Goal: Information Seeking & Learning: Check status

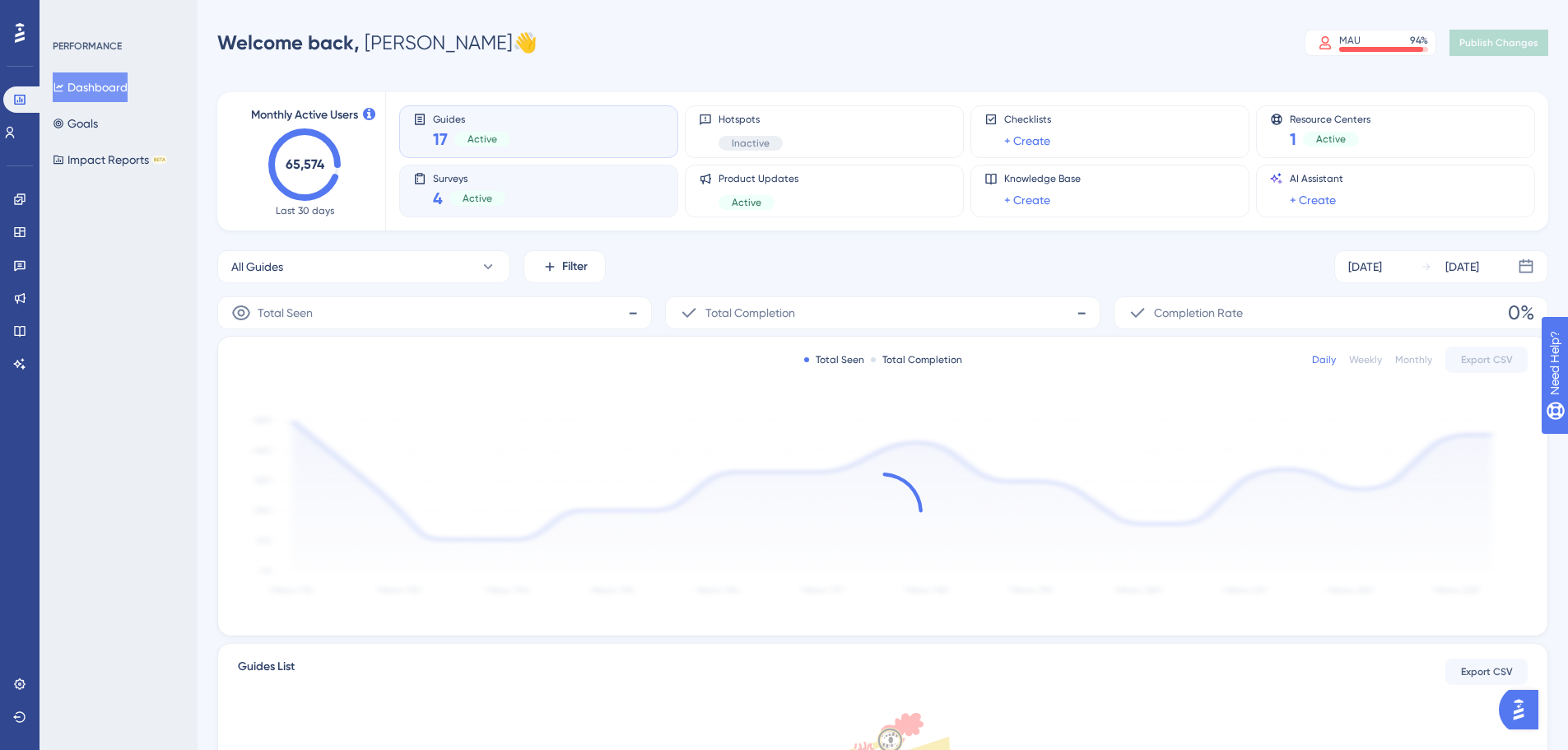
click at [548, 189] on div "Surveys 4 Active" at bounding box center [538, 190] width 251 height 38
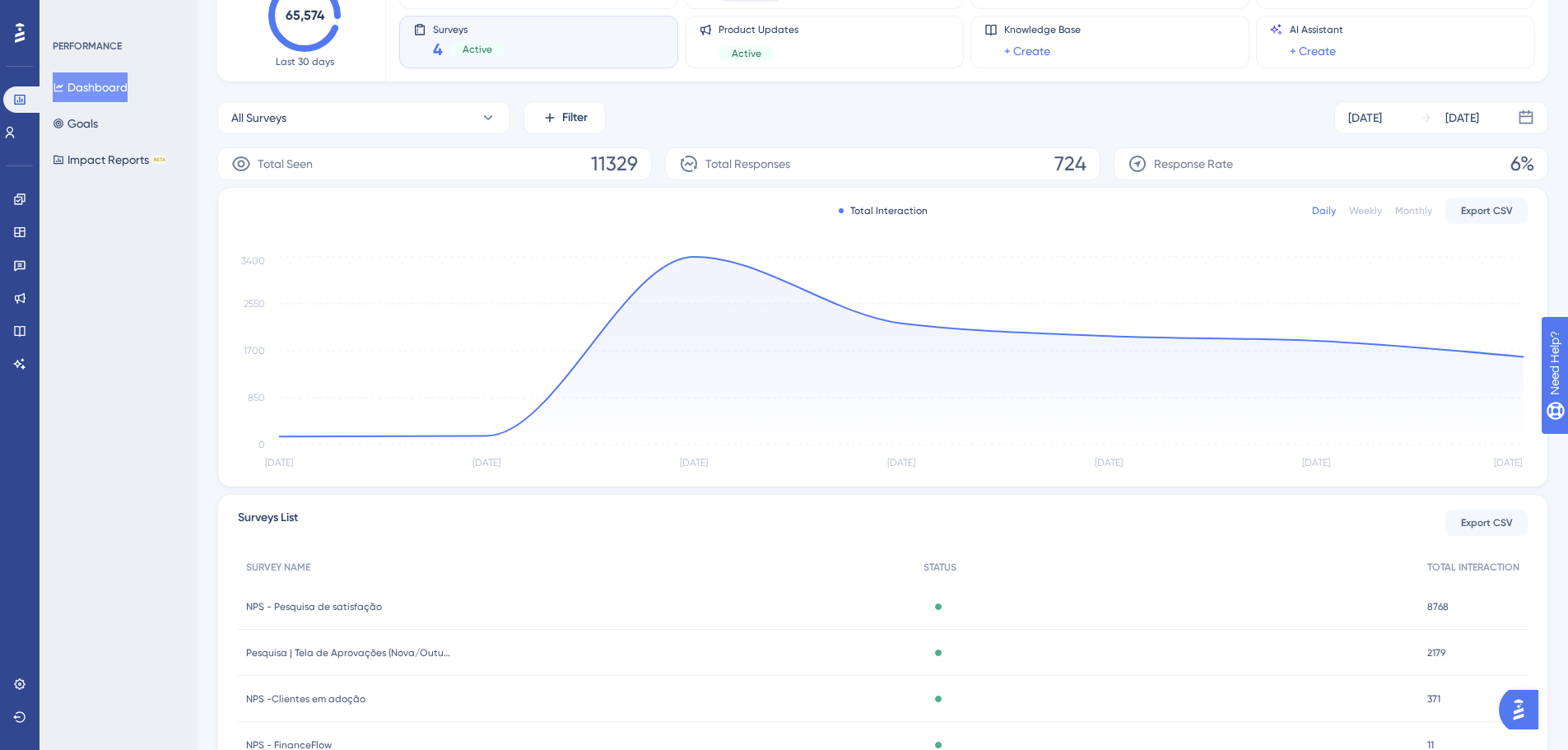
scroll to position [253, 0]
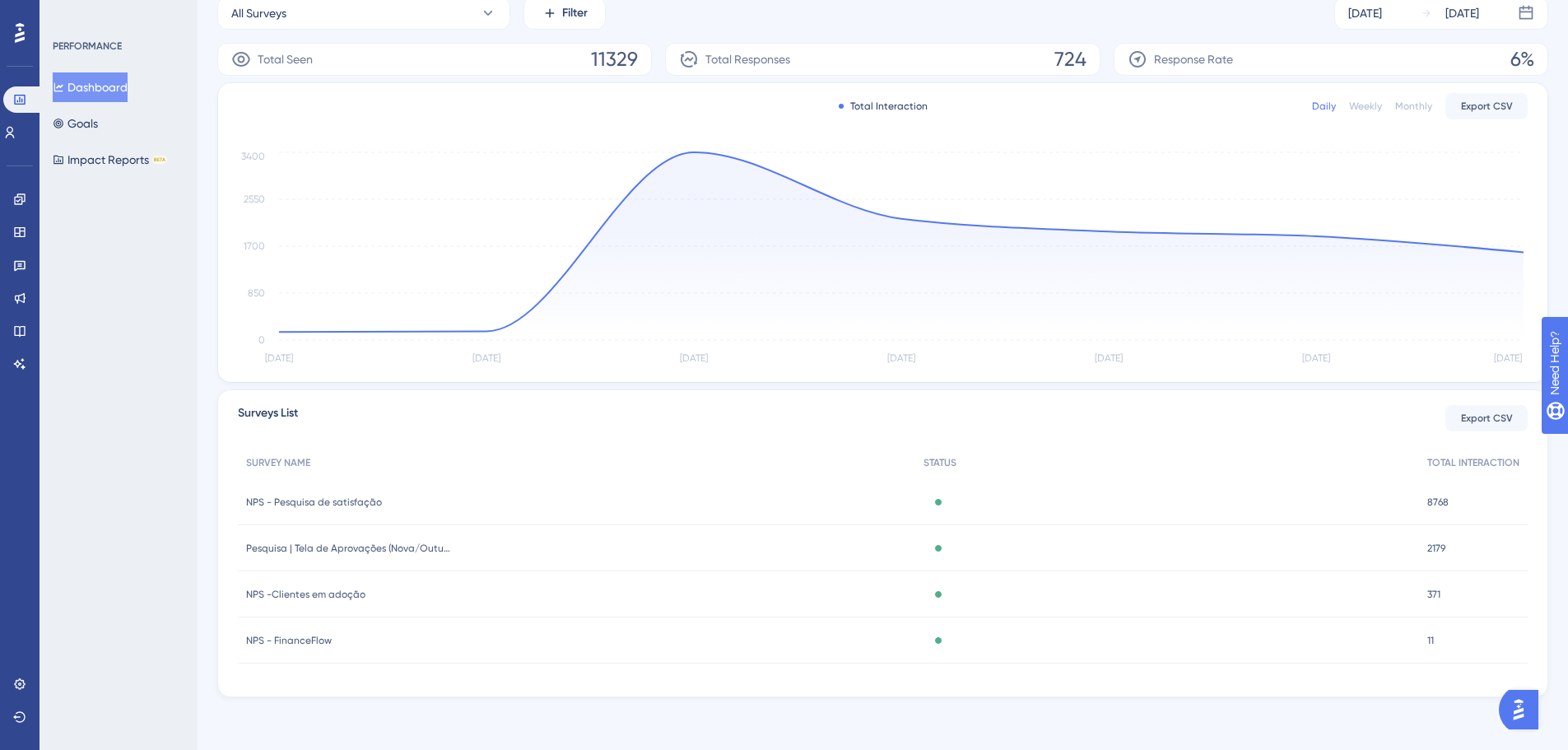
click at [320, 634] on span "NPS - FinanceFlow" at bounding box center [289, 641] width 86 height 14
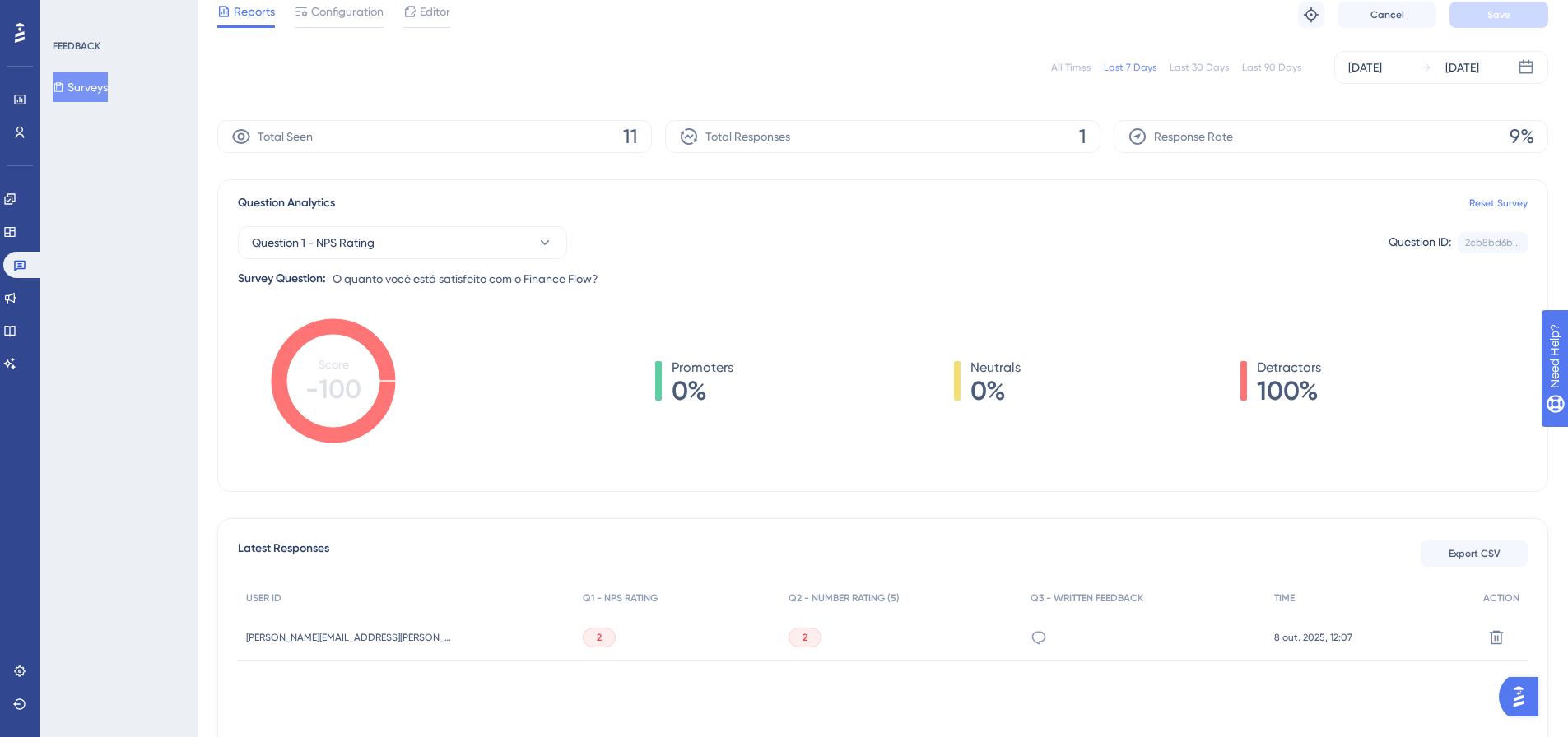
scroll to position [164, 0]
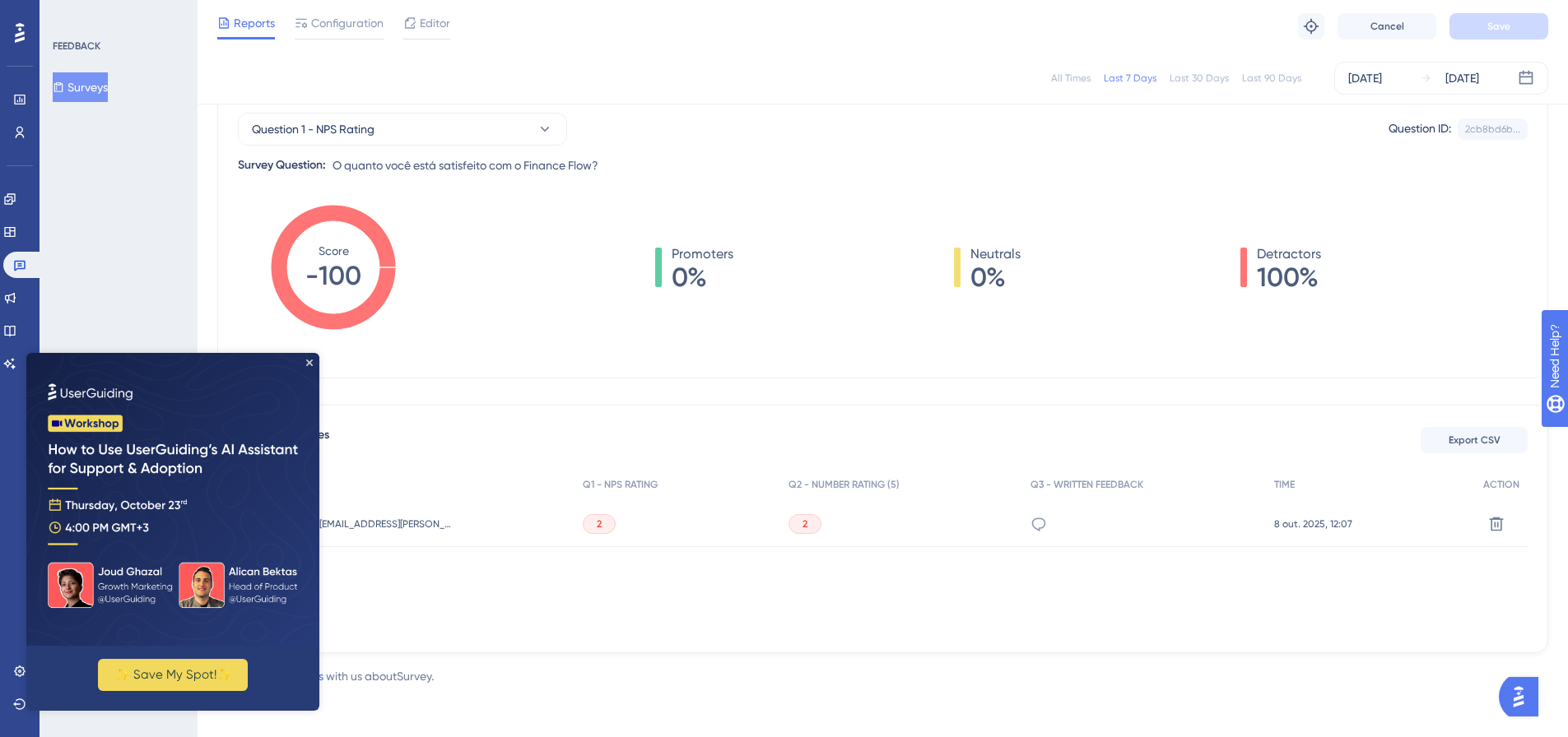
click at [306, 370] on img at bounding box center [173, 499] width 293 height 293
click at [305, 359] on img at bounding box center [173, 499] width 293 height 293
click at [309, 362] on icon "Close Preview" at bounding box center [310, 363] width 7 height 7
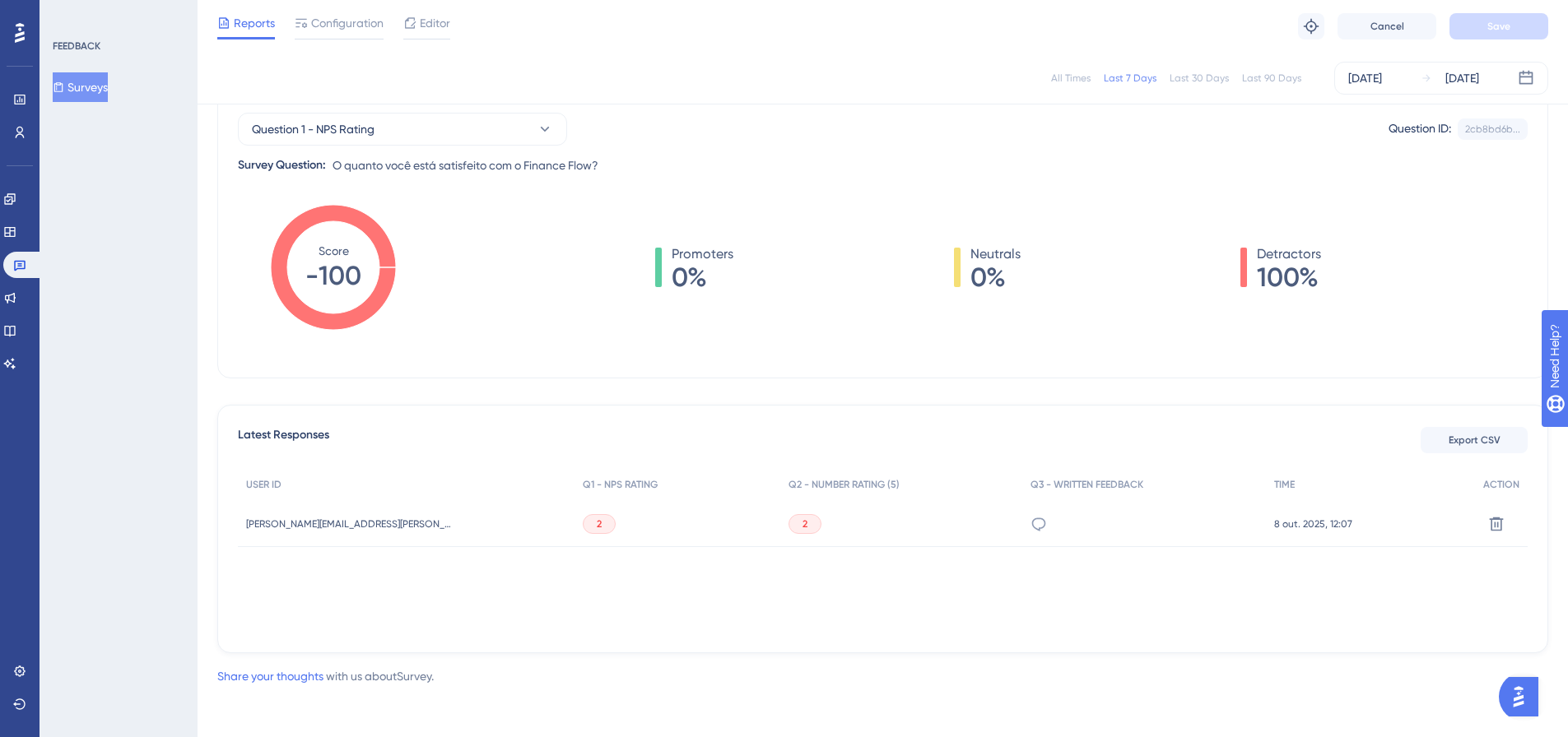
scroll to position [0, 0]
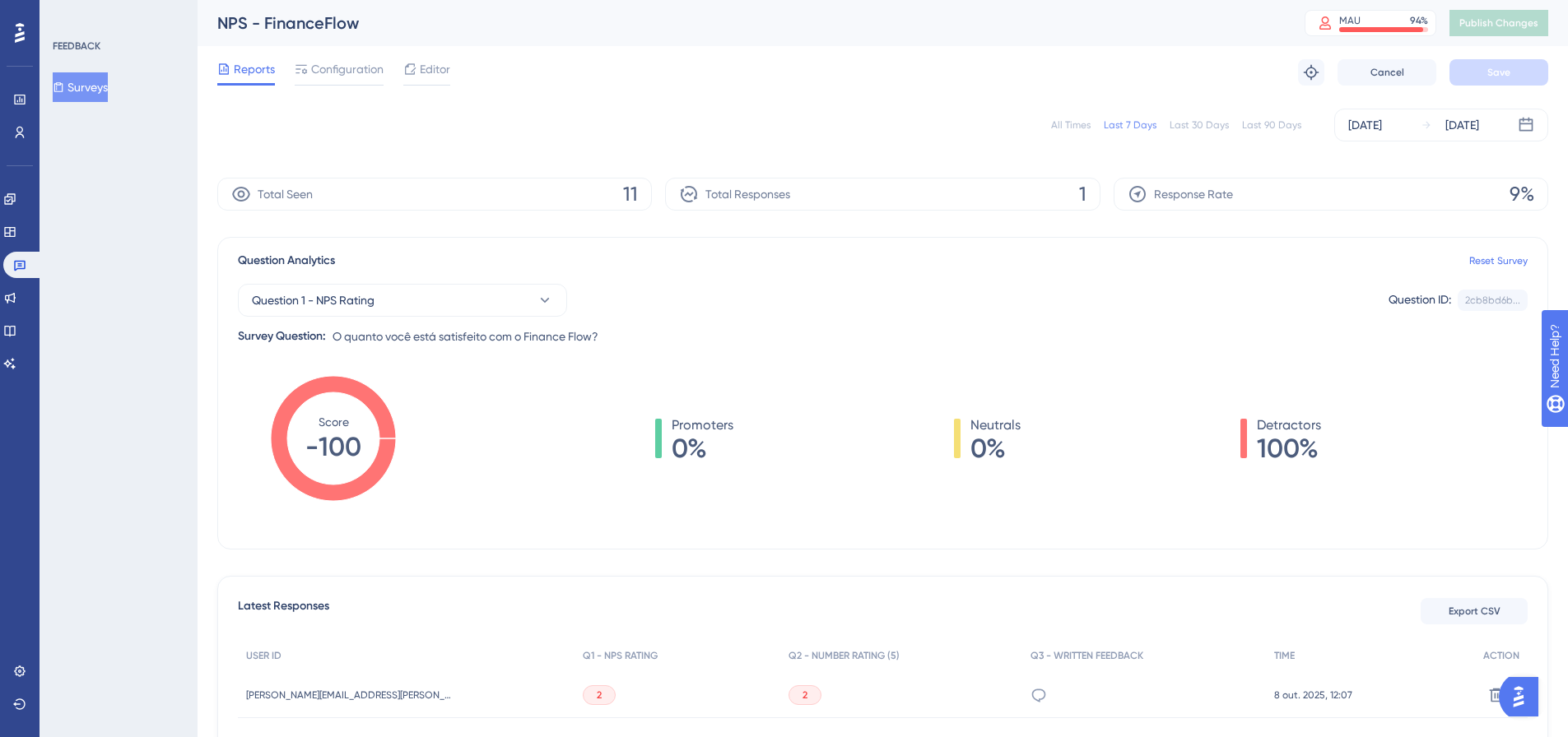
click at [63, 93] on button "Surveys" at bounding box center [80, 87] width 55 height 30
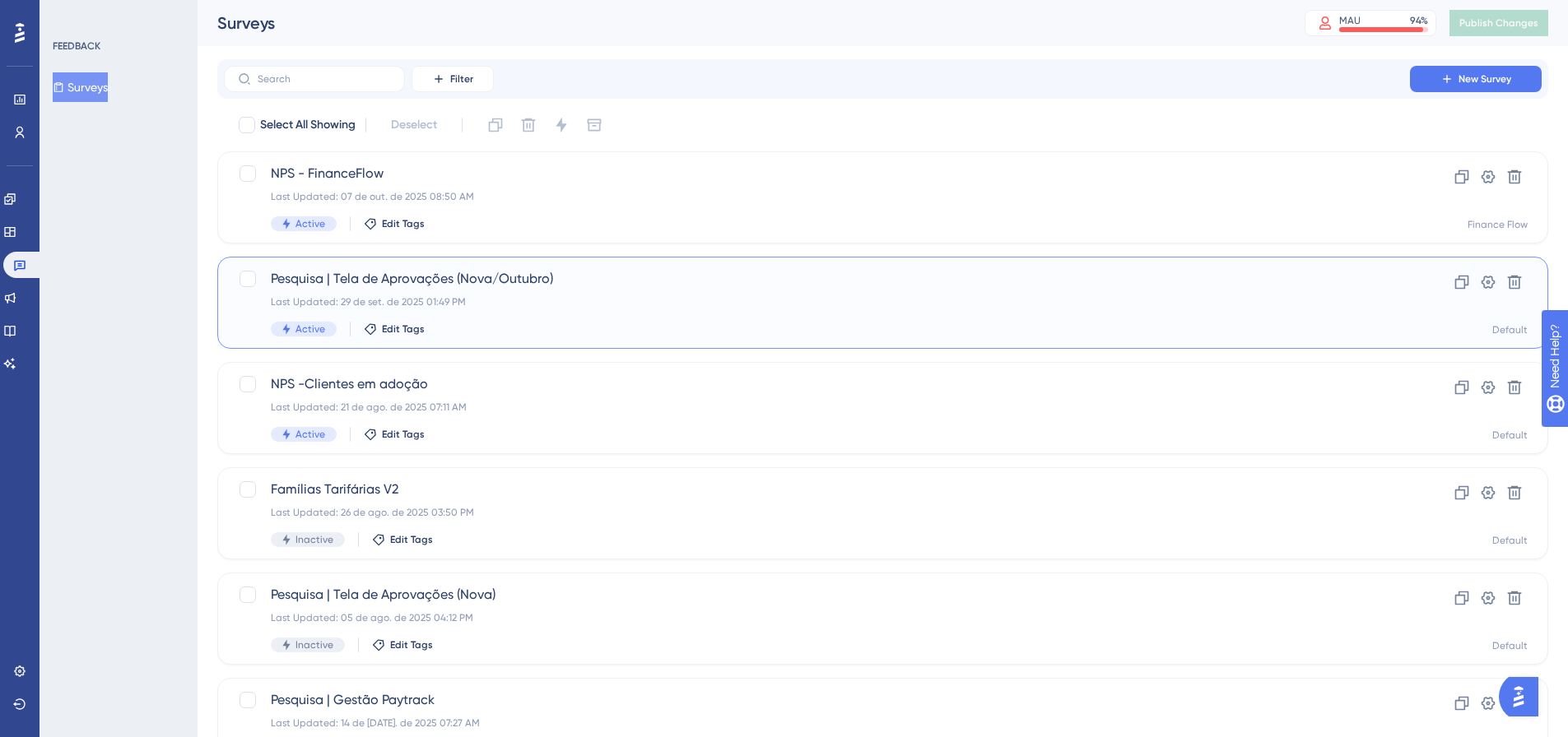
click at [439, 281] on span "Pesquisa | Tela de Aprovações (Nova/Outubro)" at bounding box center [817, 278] width 1092 height 19
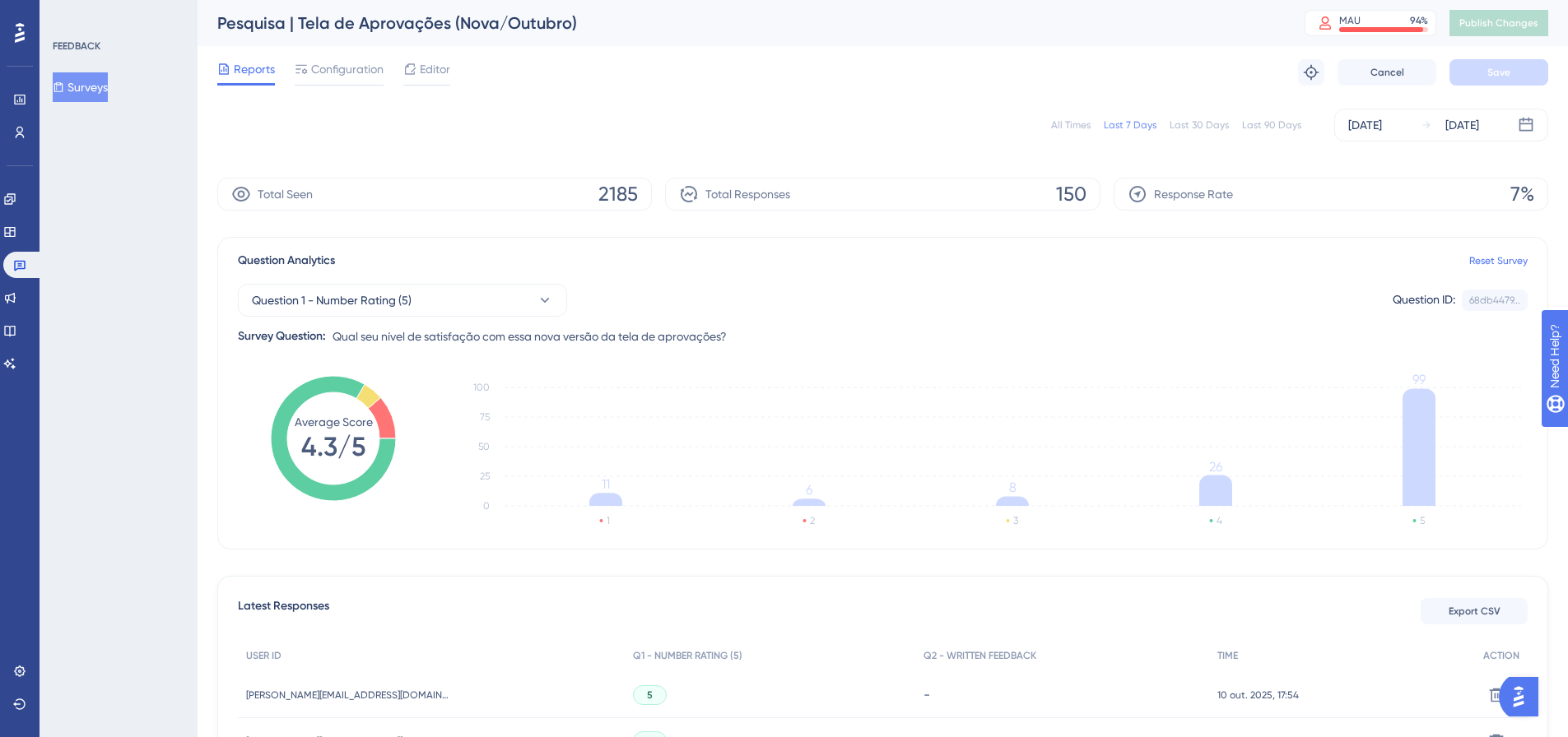
click at [1058, 119] on div "All Times" at bounding box center [1070, 125] width 40 height 14
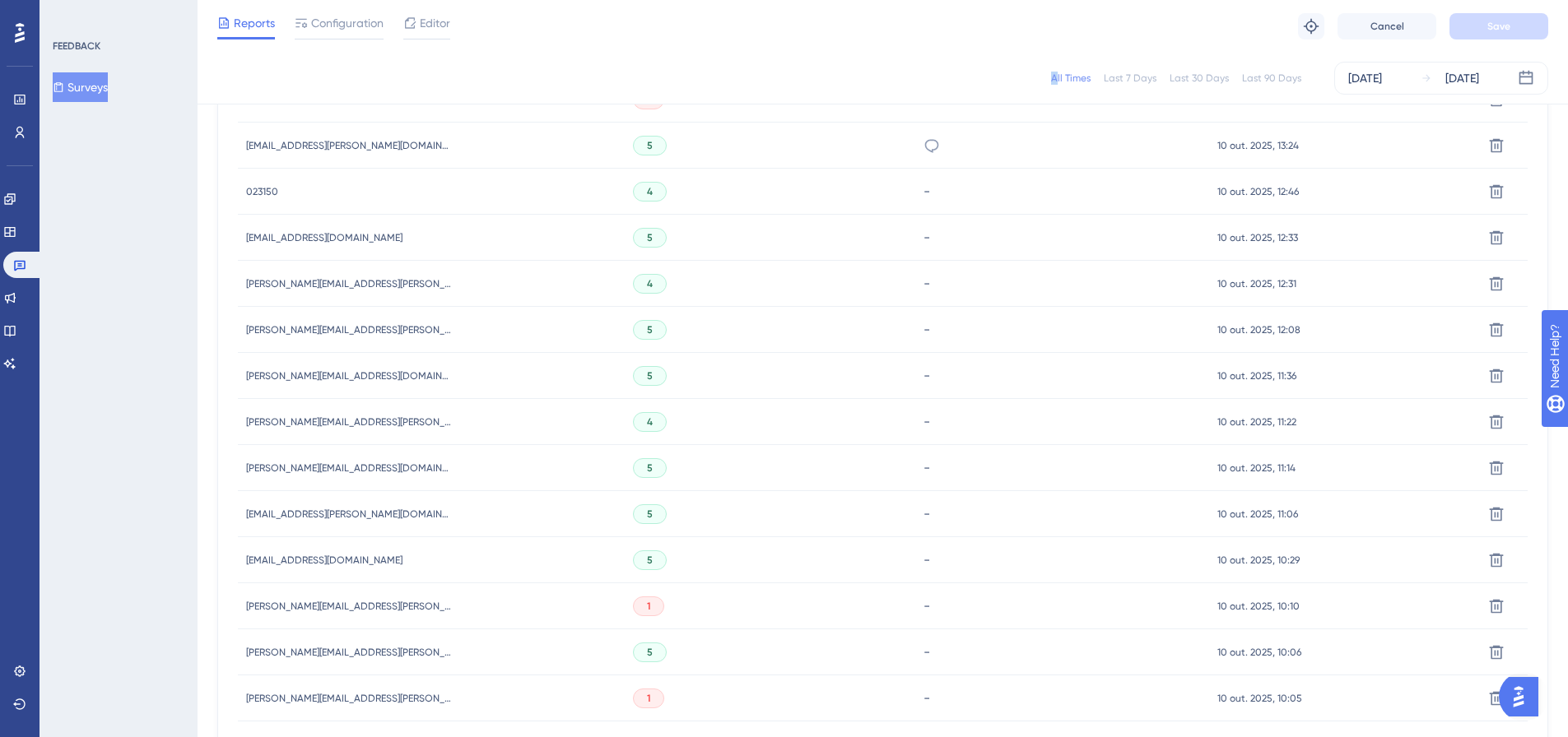
scroll to position [1009, 0]
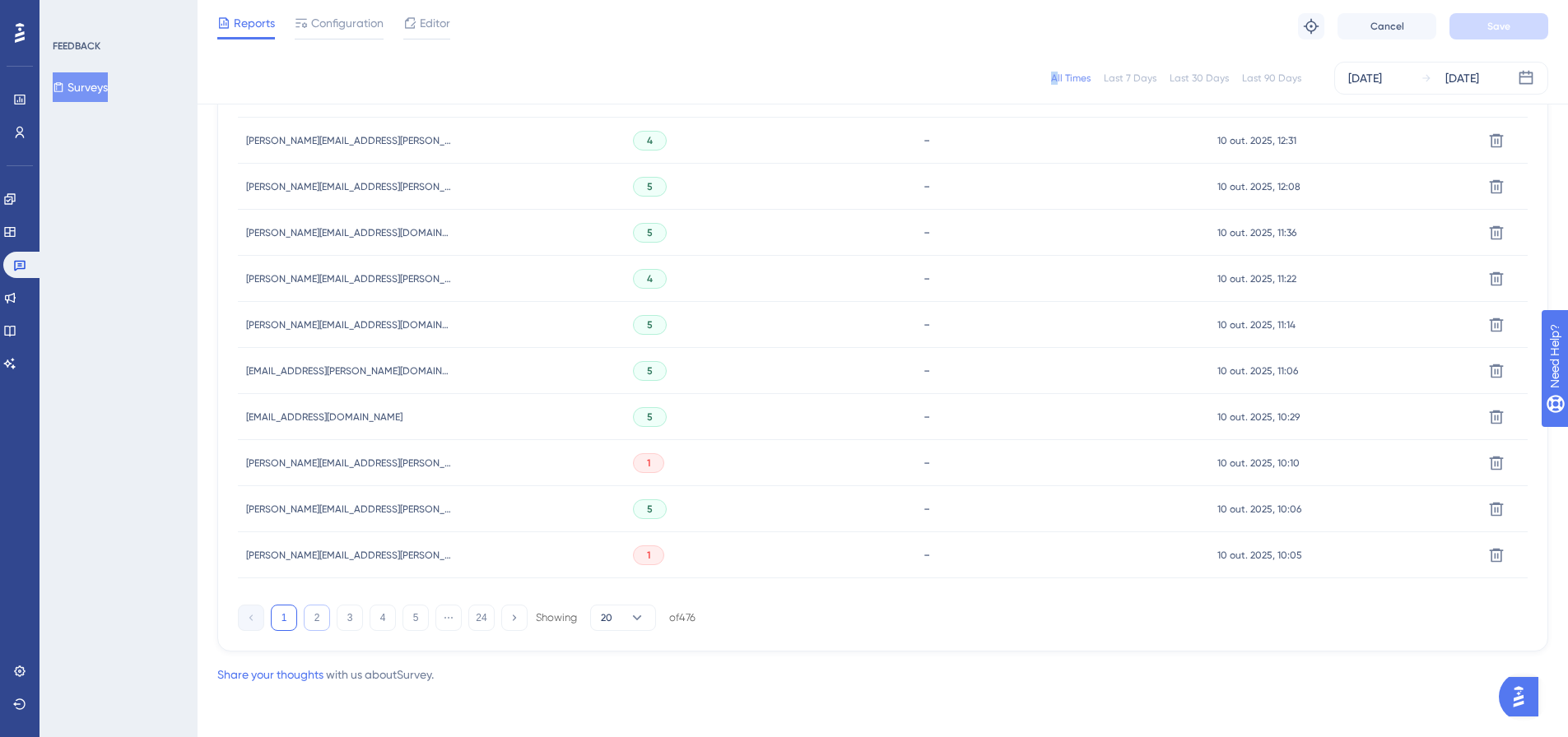
click at [312, 619] on button "2" at bounding box center [317, 618] width 26 height 26
click at [345, 610] on button "3" at bounding box center [350, 618] width 26 height 26
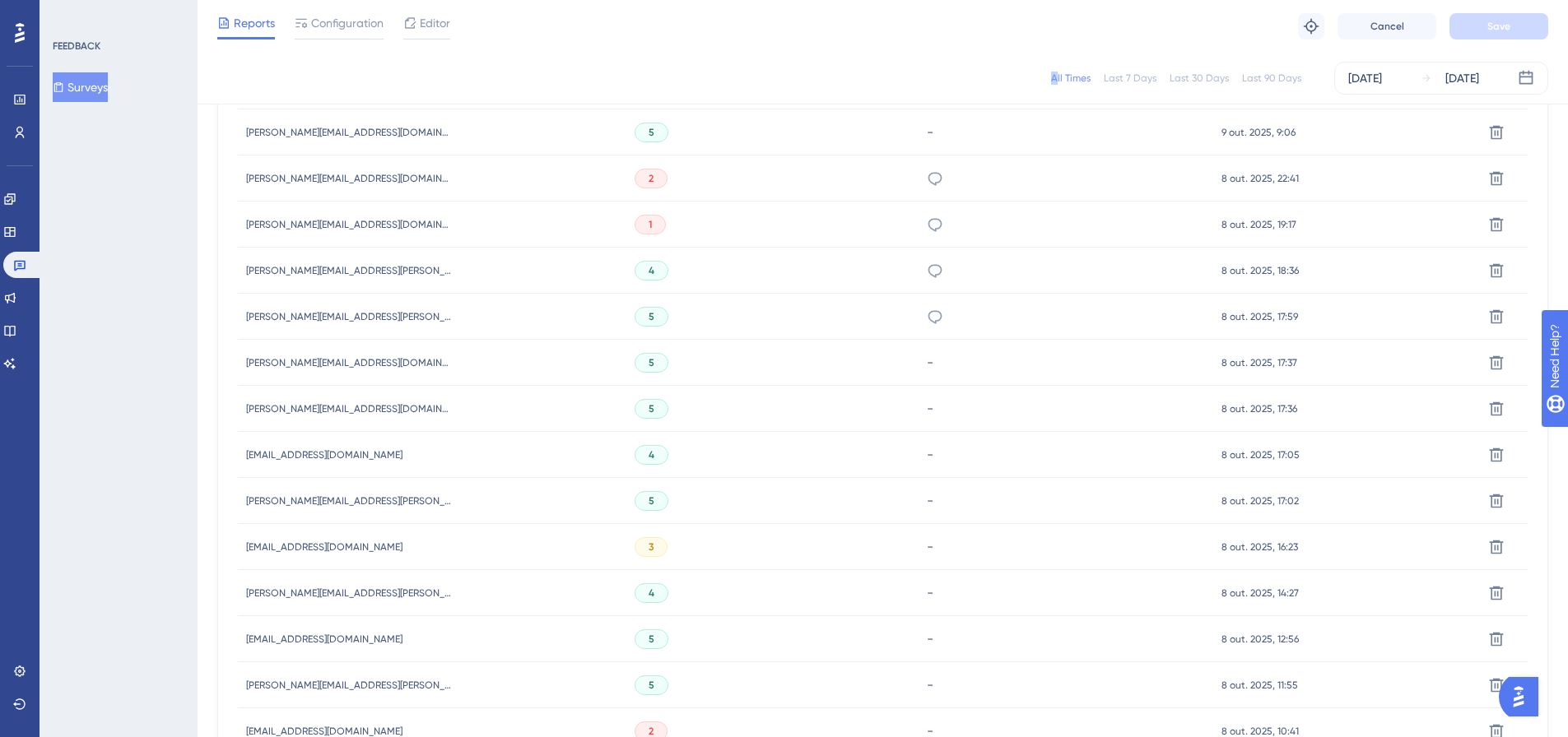
scroll to position [597, 0]
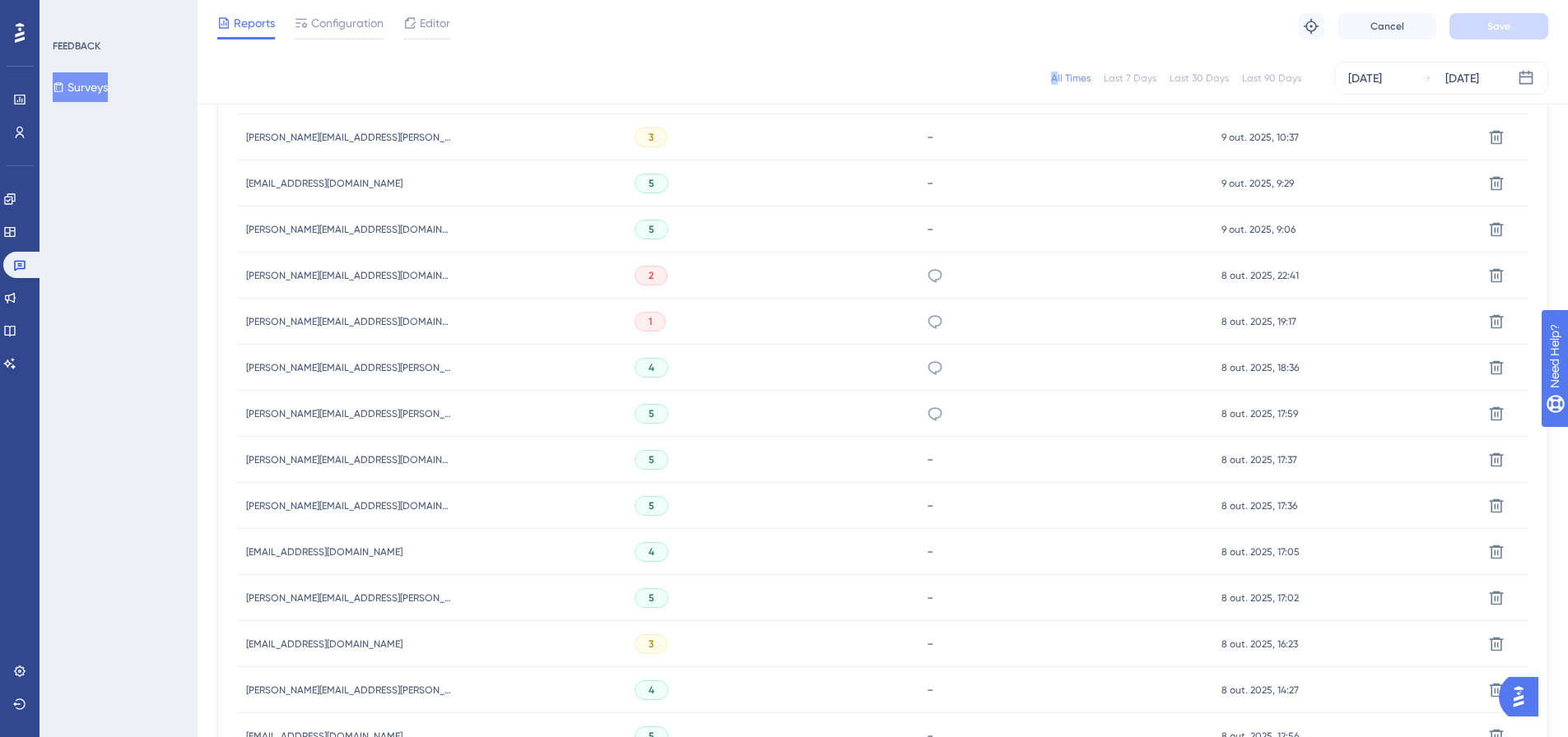
click at [97, 84] on button "Surveys" at bounding box center [80, 87] width 55 height 30
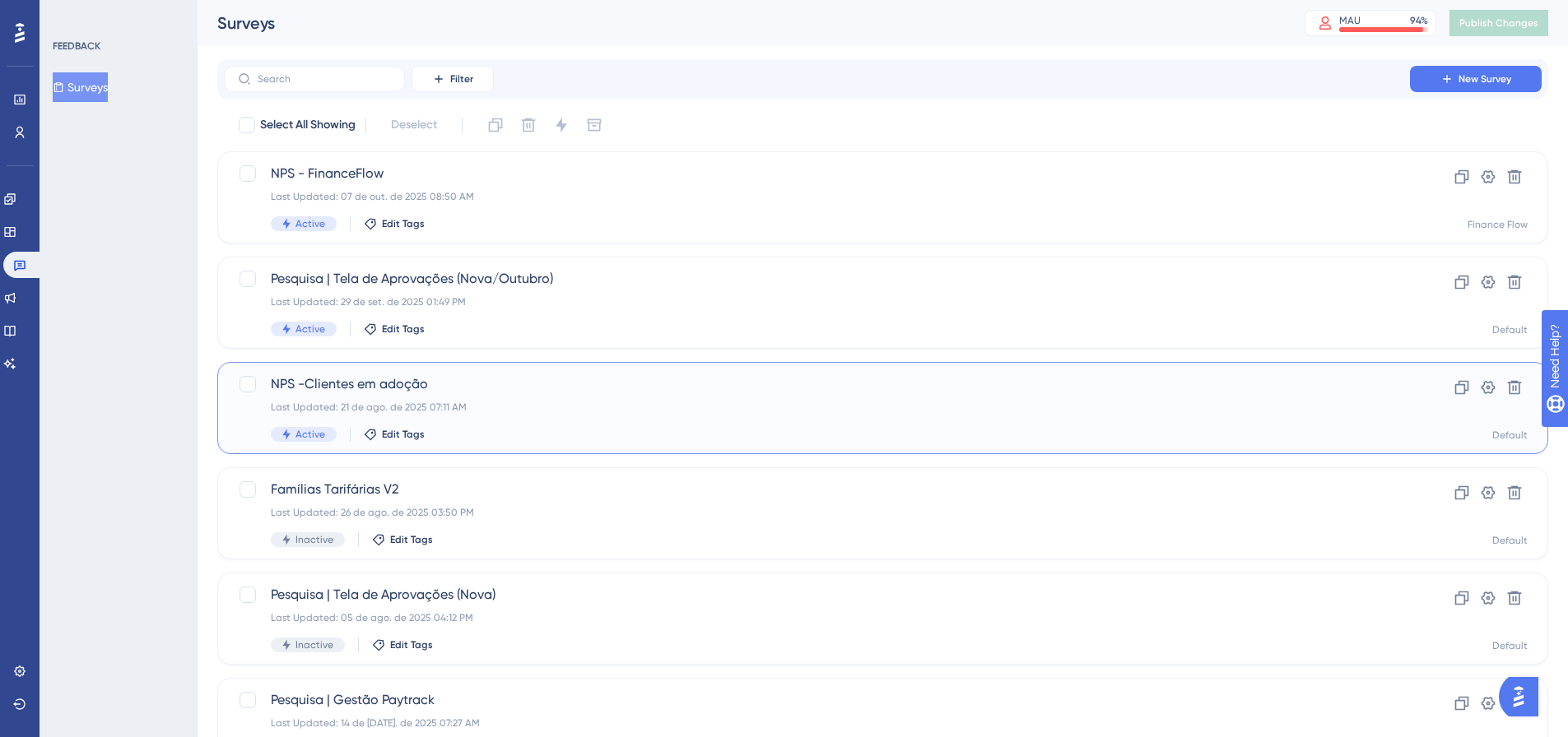
click at [377, 382] on span "NPS -Clientes em adoção" at bounding box center [817, 383] width 1092 height 19
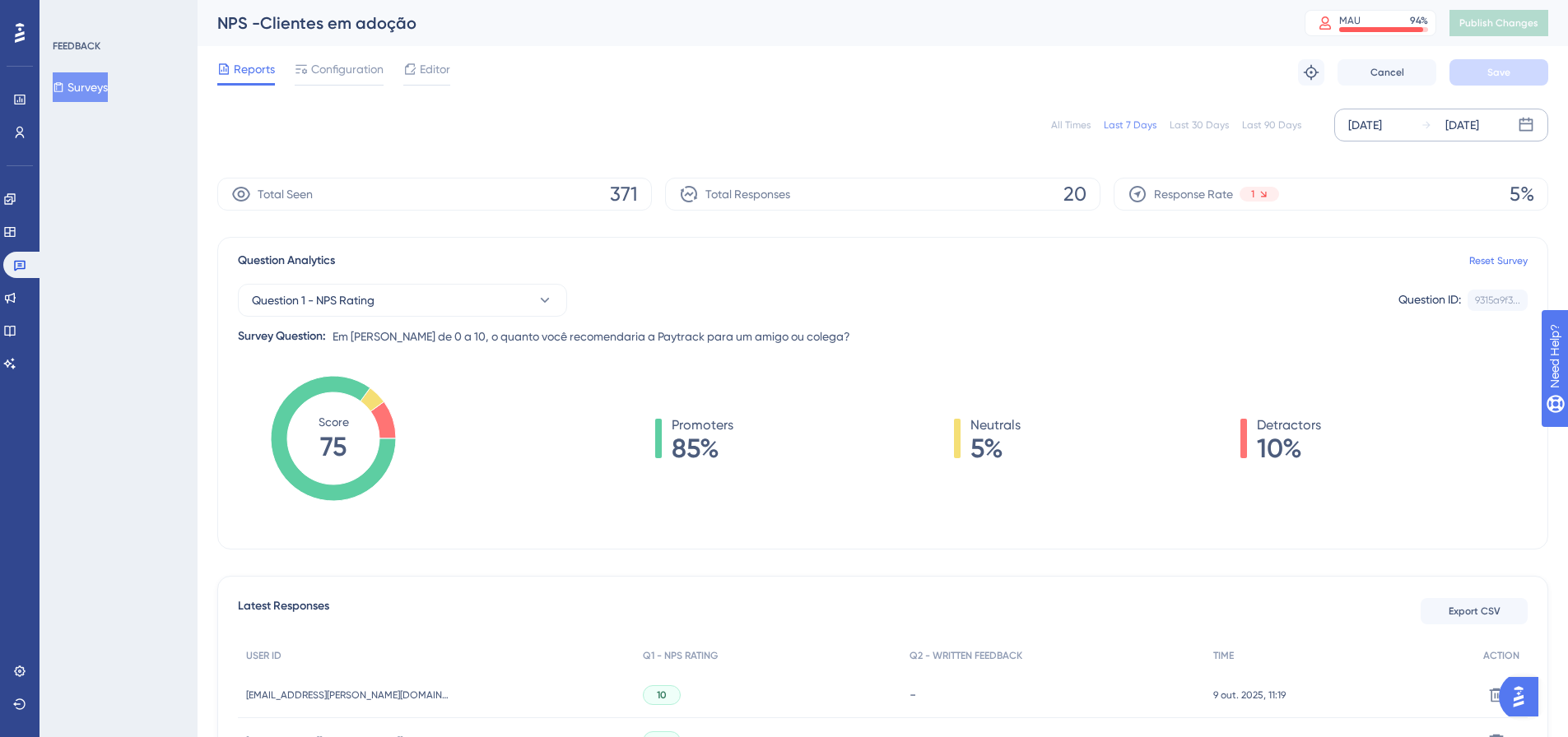
click at [1534, 117] on div "[DATE] [DATE]" at bounding box center [1441, 124] width 214 height 33
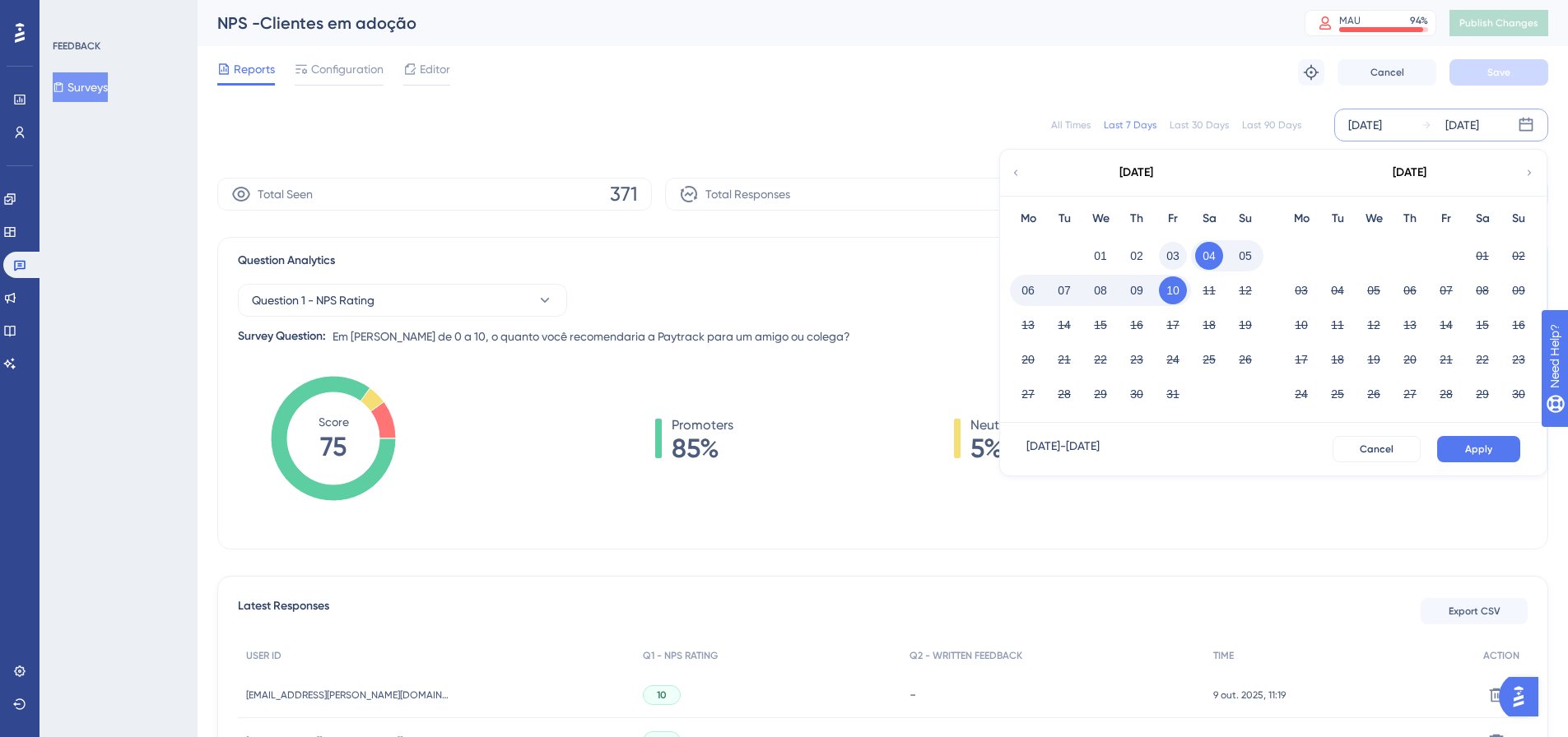
click at [1170, 255] on button "03" at bounding box center [1173, 256] width 28 height 28
click at [1483, 457] on button "Apply" at bounding box center [1478, 448] width 83 height 26
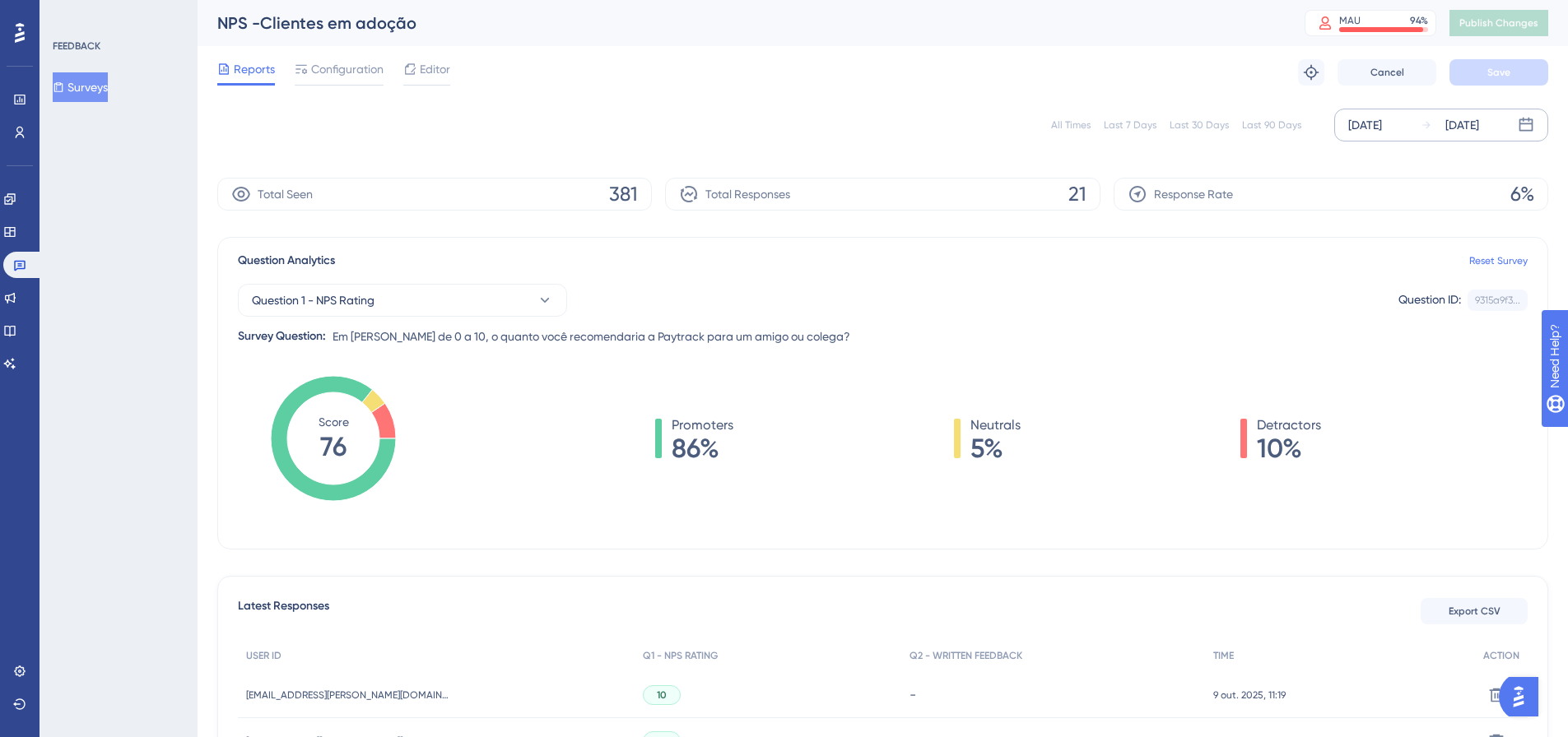
click at [1196, 128] on div "Last 30 Days" at bounding box center [1199, 125] width 59 height 14
click at [1267, 124] on div "Last 90 Days" at bounding box center [1272, 125] width 59 height 14
click at [1148, 126] on div "Last 7 Days" at bounding box center [1130, 125] width 52 height 14
